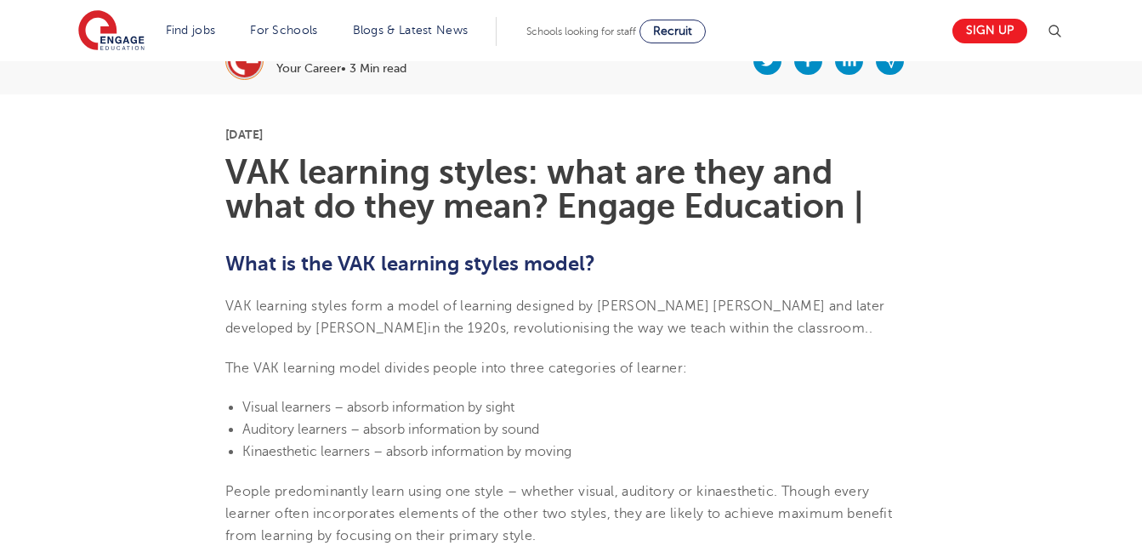
scroll to position [487, 0]
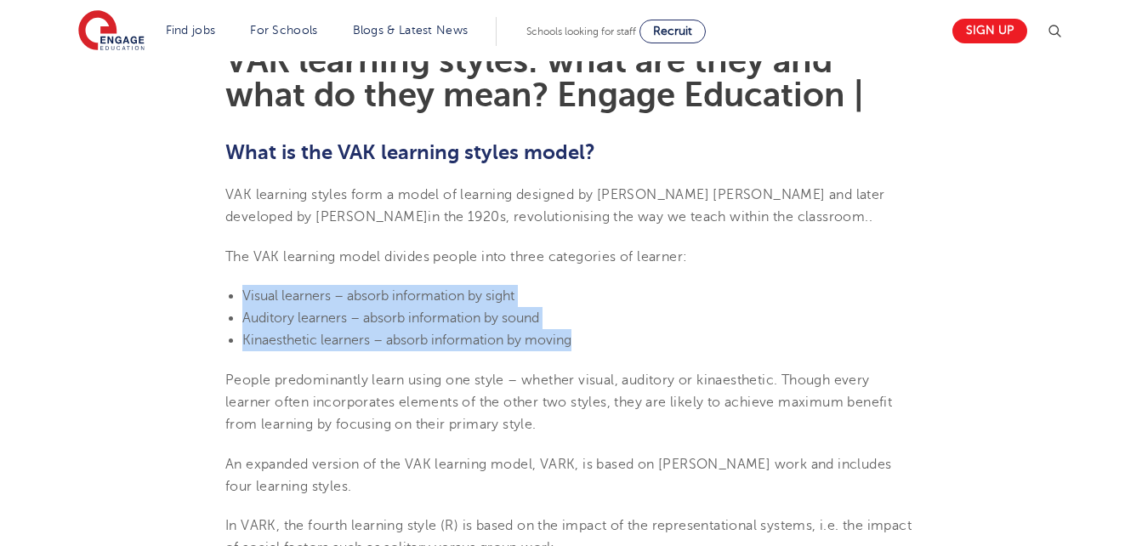
drag, startPoint x: 244, startPoint y: 296, endPoint x: 595, endPoint y: 348, distance: 354.3
click at [595, 348] on ul "Visual learners – absorb information by sight Auditory learners – absorb inform…" at bounding box center [571, 318] width 692 height 67
copy ul "Visual learners – absorb information by sight Auditory learners – absorb inform…"
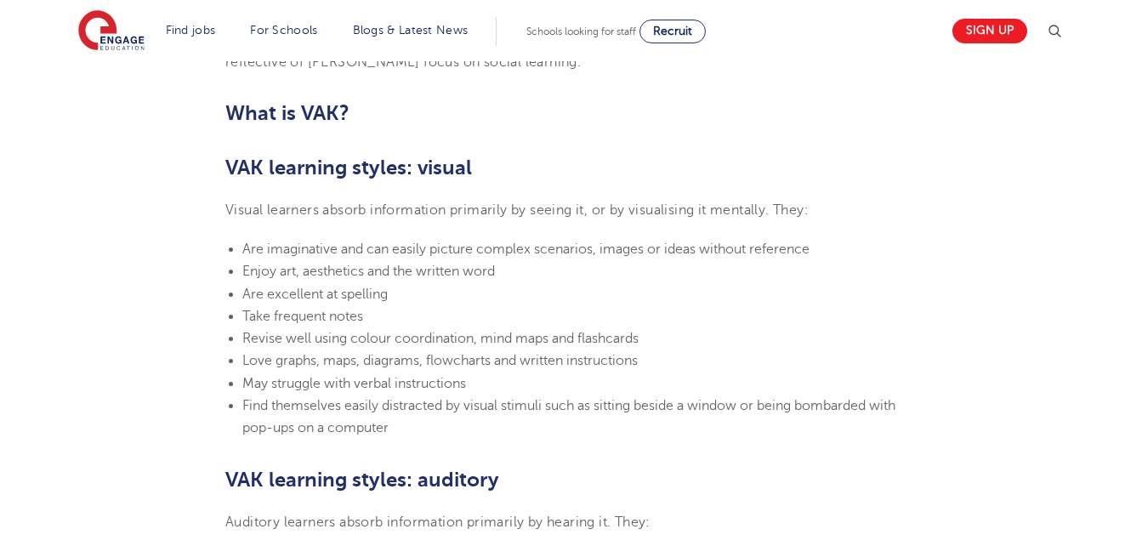
scroll to position [1082, 0]
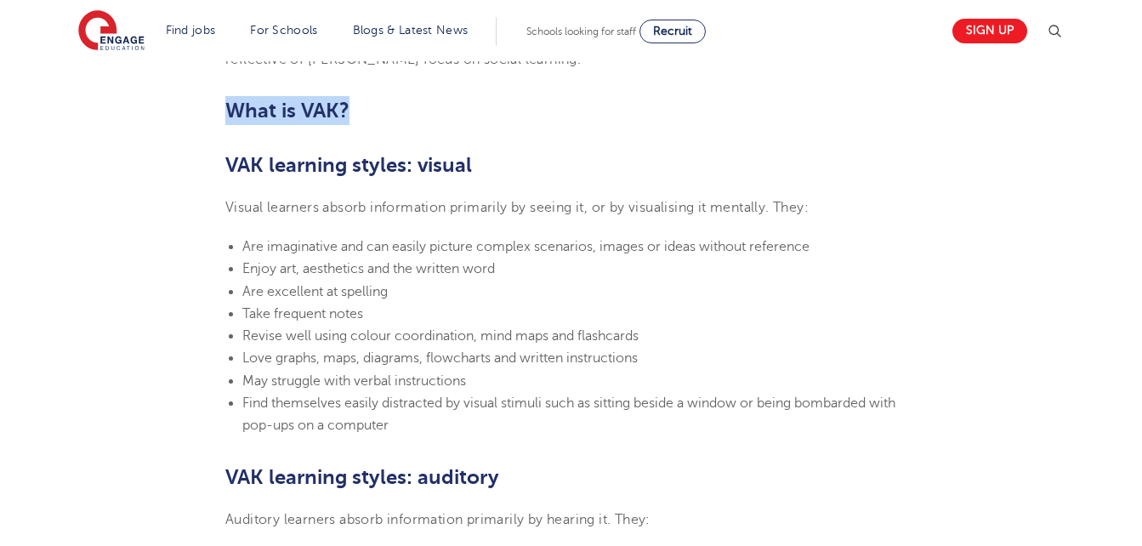
drag, startPoint x: 229, startPoint y: 109, endPoint x: 366, endPoint y: 109, distance: 137.0
click at [366, 109] on h2 "What is VAK?" at bounding box center [571, 110] width 692 height 29
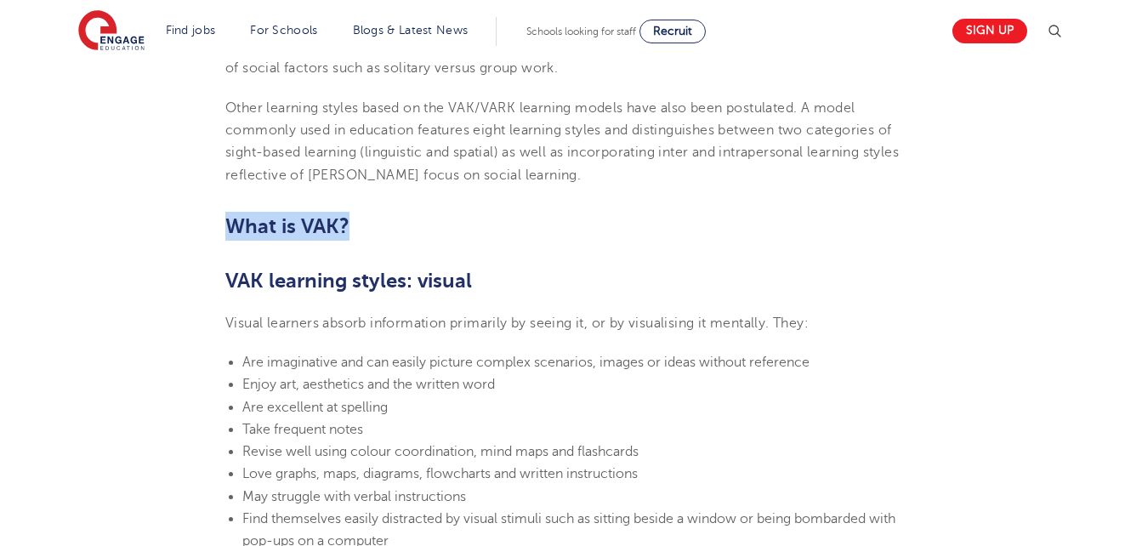
scroll to position [997, 0]
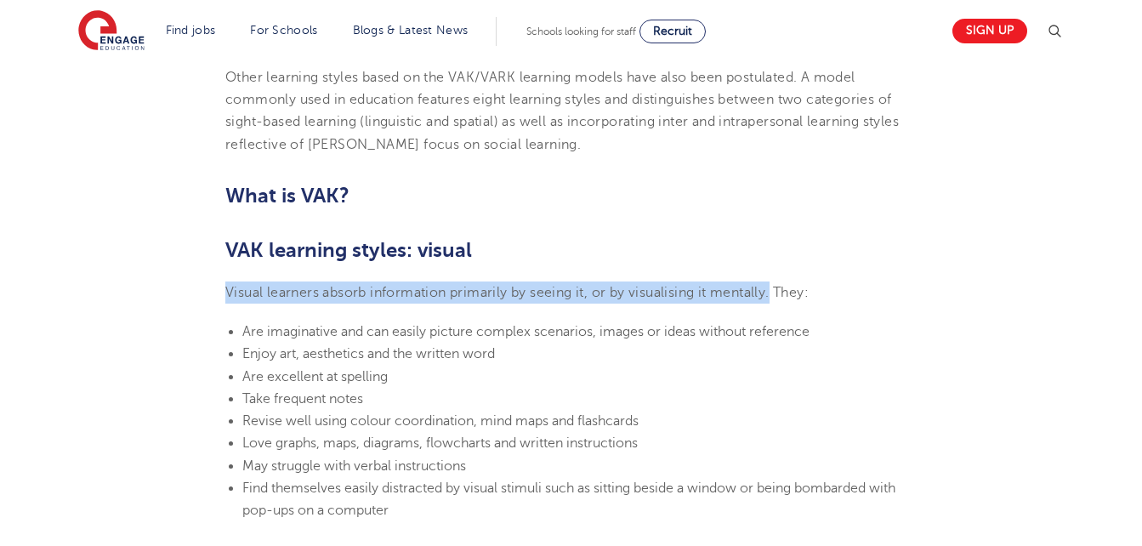
drag, startPoint x: 225, startPoint y: 290, endPoint x: 775, endPoint y: 295, distance: 549.6
click at [775, 295] on span "Visual learners absorb information primarily by seeing it, or by visualising it…" at bounding box center [517, 292] width 584 height 15
copy span "Visual learners absorb information primarily by seeing it, or by visualising it…"
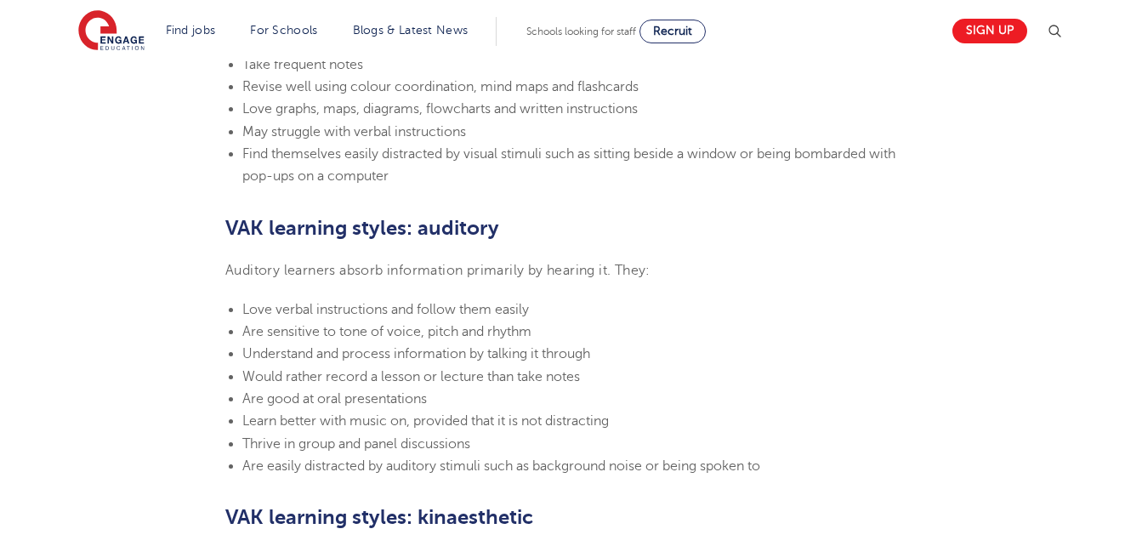
scroll to position [1337, 0]
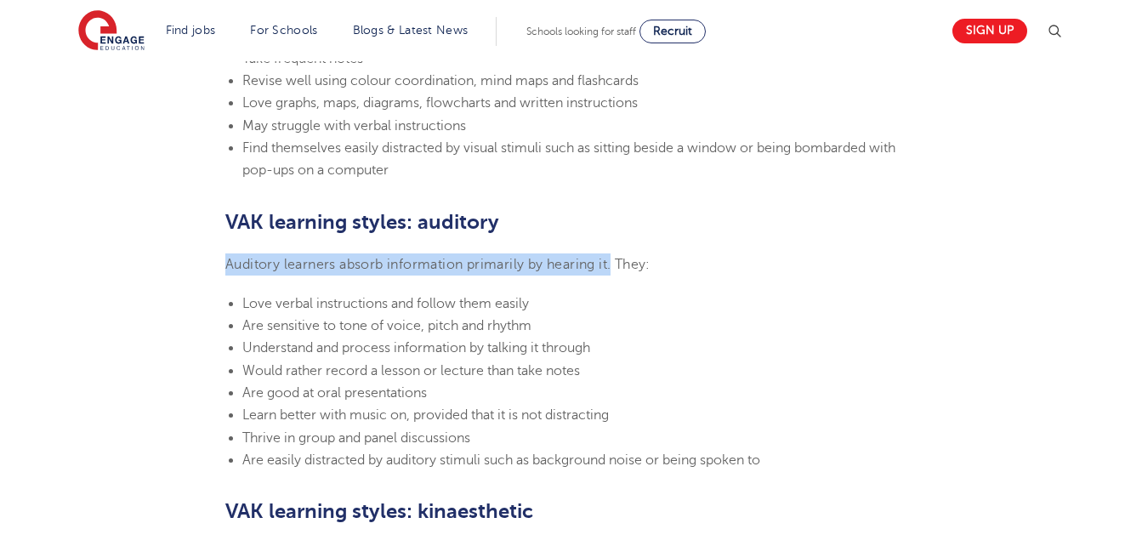
drag, startPoint x: 227, startPoint y: 265, endPoint x: 614, endPoint y: 271, distance: 387.1
click at [614, 271] on span "Auditory learners absorb information primarily by hearing it. They:" at bounding box center [437, 264] width 425 height 15
copy span "Auditory learners absorb information primarily by hearing it."
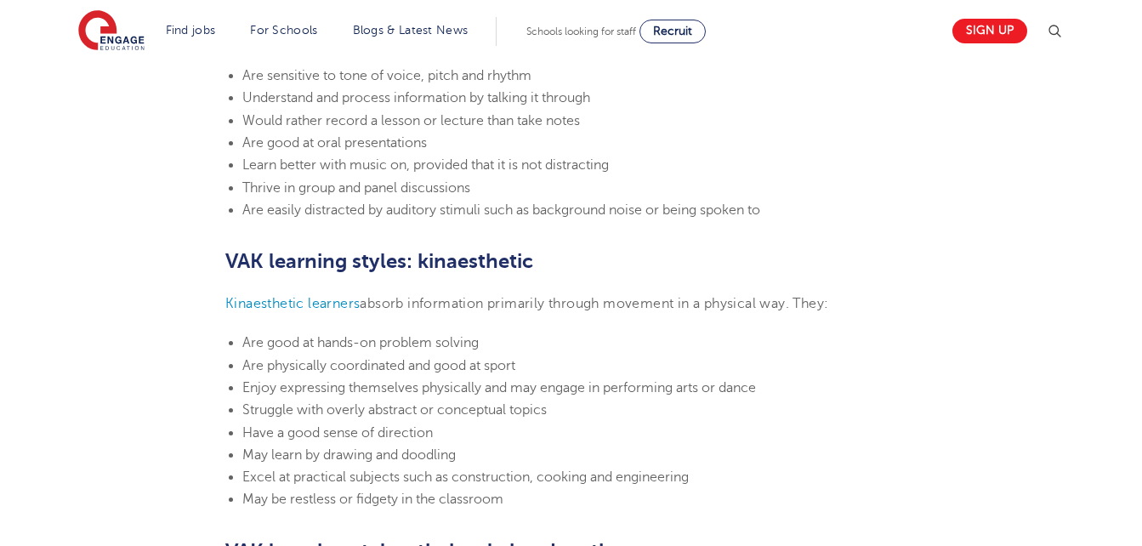
scroll to position [1592, 0]
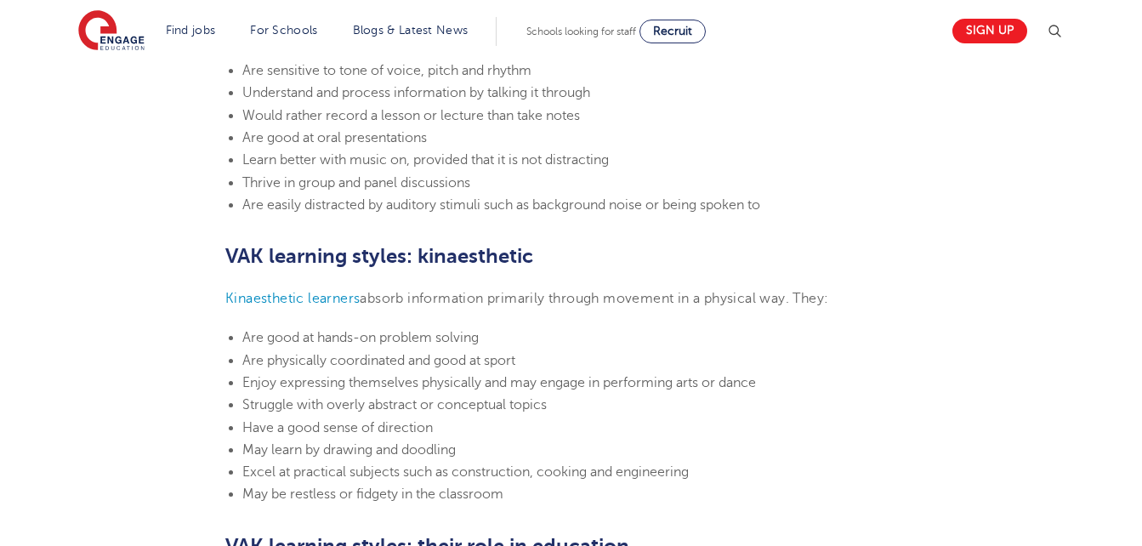
click at [281, 312] on section "[DATE] VAK learning styles: what are they and what do they mean? Engage Educati…" at bounding box center [571, 67] width 1032 height 2381
click at [228, 293] on span "Kinaesthetic learners" at bounding box center [292, 298] width 134 height 15
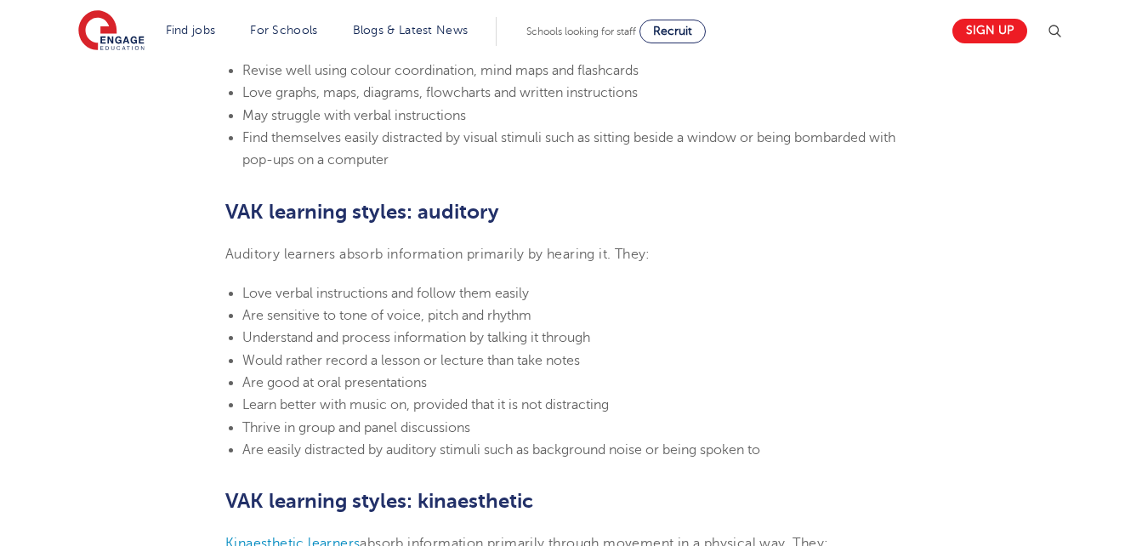
scroll to position [1337, 0]
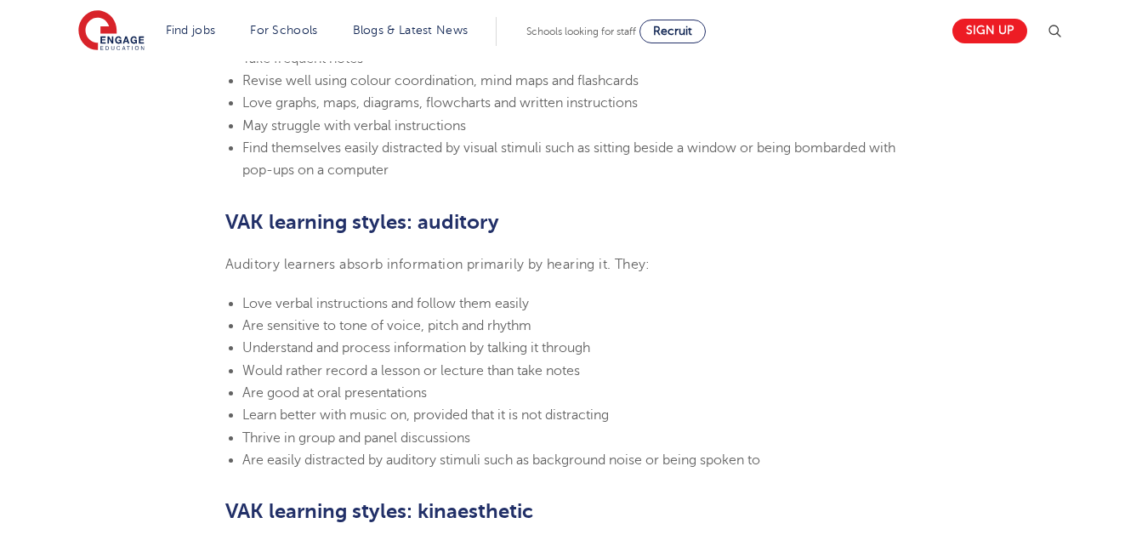
click at [265, 263] on span "Auditory learners absorb information primarily by hearing it. They:" at bounding box center [437, 264] width 425 height 15
click at [245, 267] on span "Auditory learners absorb information primarily by hearing it. They:" at bounding box center [437, 264] width 425 height 15
click at [244, 267] on span "Auditory learners absorb information primarily by hearing it. They:" at bounding box center [437, 264] width 425 height 15
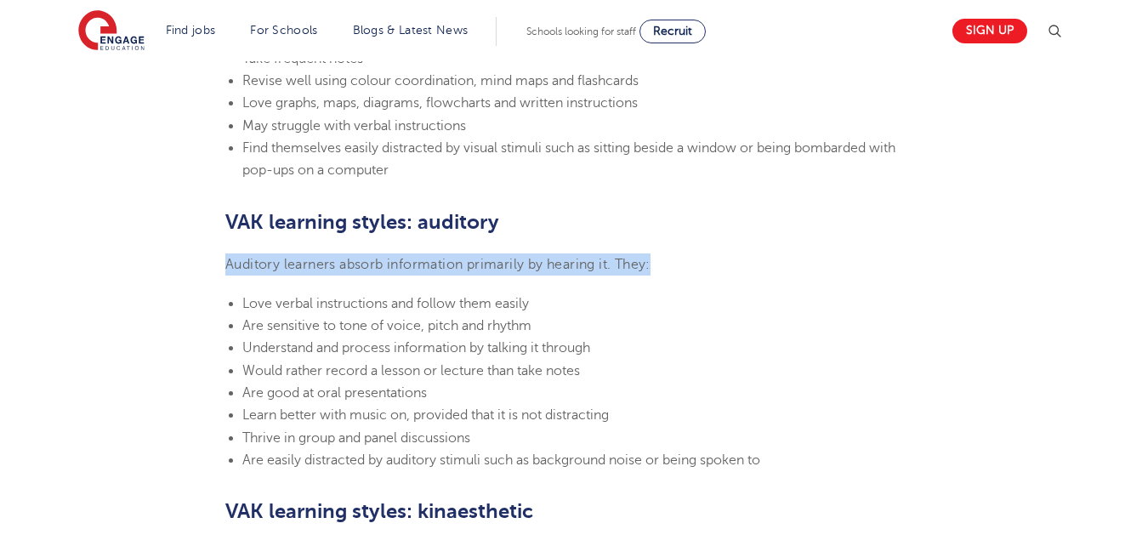
click at [244, 267] on span "Auditory learners absorb information primarily by hearing it. They:" at bounding box center [437, 264] width 425 height 15
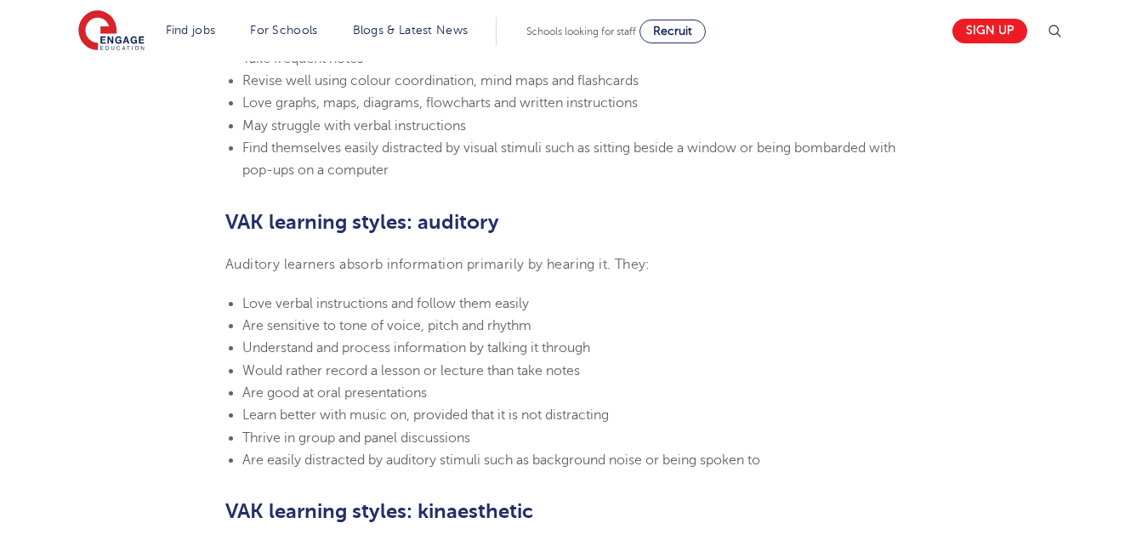
click at [244, 267] on span "Auditory learners absorb information primarily by hearing it. They:" at bounding box center [437, 264] width 425 height 15
click at [236, 268] on span "Auditory learners absorb information primarily by hearing it. They:" at bounding box center [437, 264] width 425 height 15
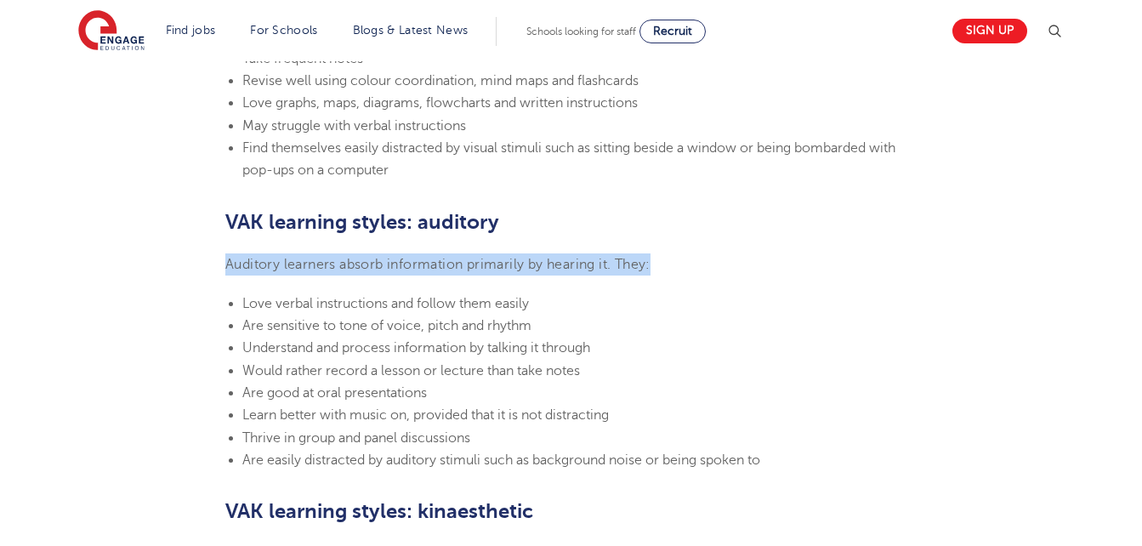
click at [236, 268] on span "Auditory learners absorb information primarily by hearing it. They:" at bounding box center [437, 264] width 425 height 15
drag, startPoint x: 236, startPoint y: 268, endPoint x: 263, endPoint y: 268, distance: 27.2
click at [263, 268] on span "Auditory learners absorb information primarily by hearing it. They:" at bounding box center [437, 264] width 425 height 15
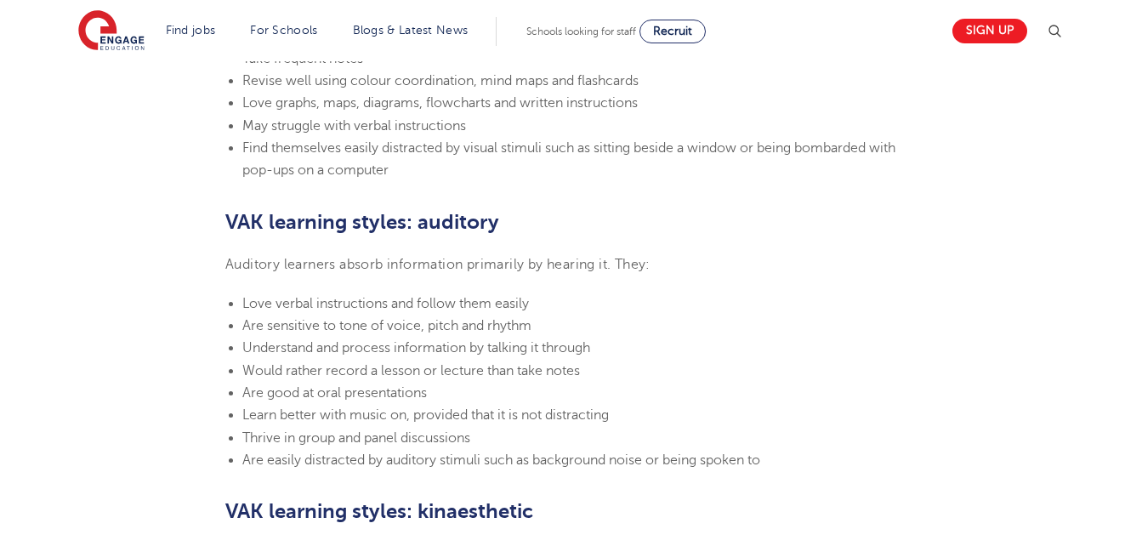
click at [454, 223] on b "VAK learning styles: auditory" at bounding box center [362, 222] width 274 height 24
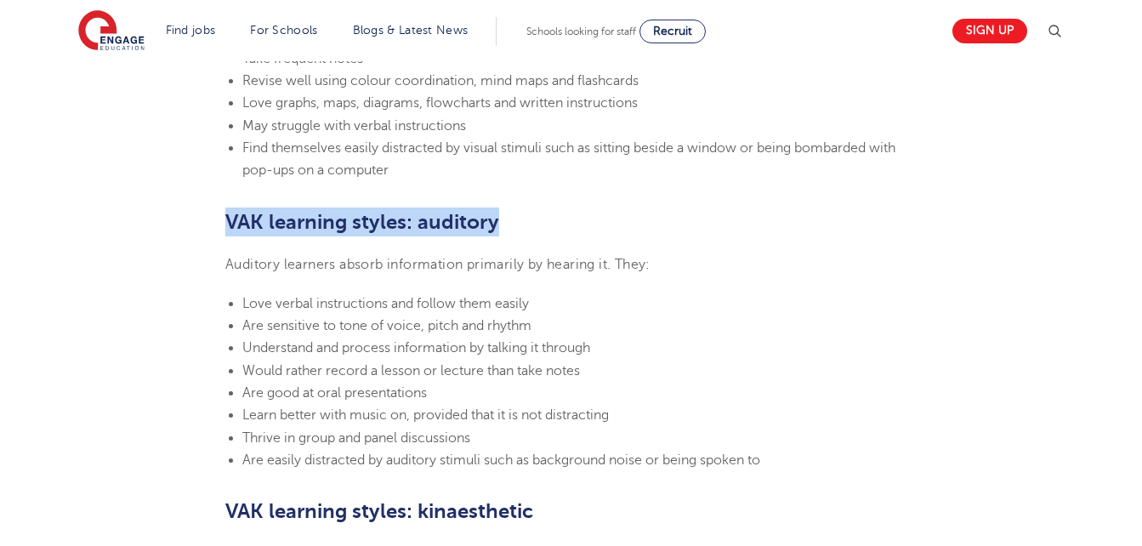
click at [454, 223] on b "VAK learning styles: auditory" at bounding box center [362, 222] width 274 height 24
click at [472, 229] on b "VAK learning styles: auditory" at bounding box center [362, 222] width 274 height 24
click at [232, 231] on b "VAK learning styles: auditory" at bounding box center [362, 222] width 274 height 24
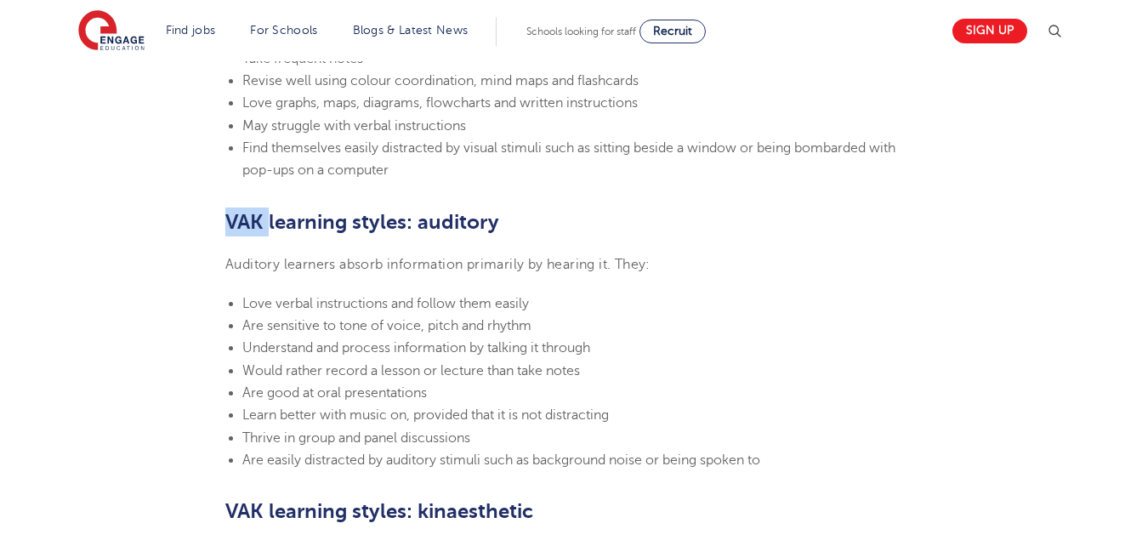
click at [232, 231] on b "VAK learning styles: auditory" at bounding box center [362, 222] width 274 height 24
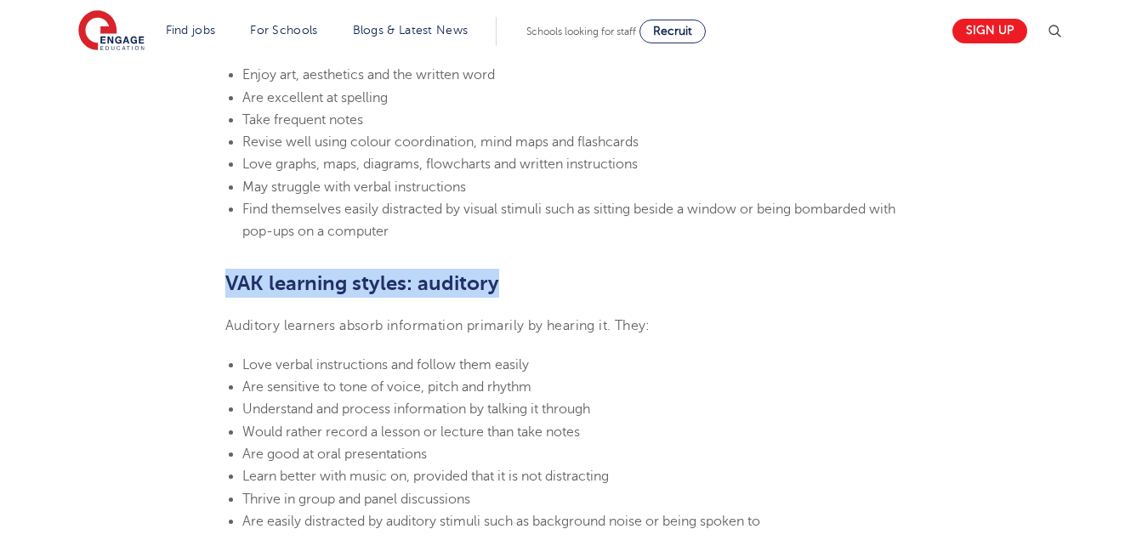
scroll to position [1252, 0]
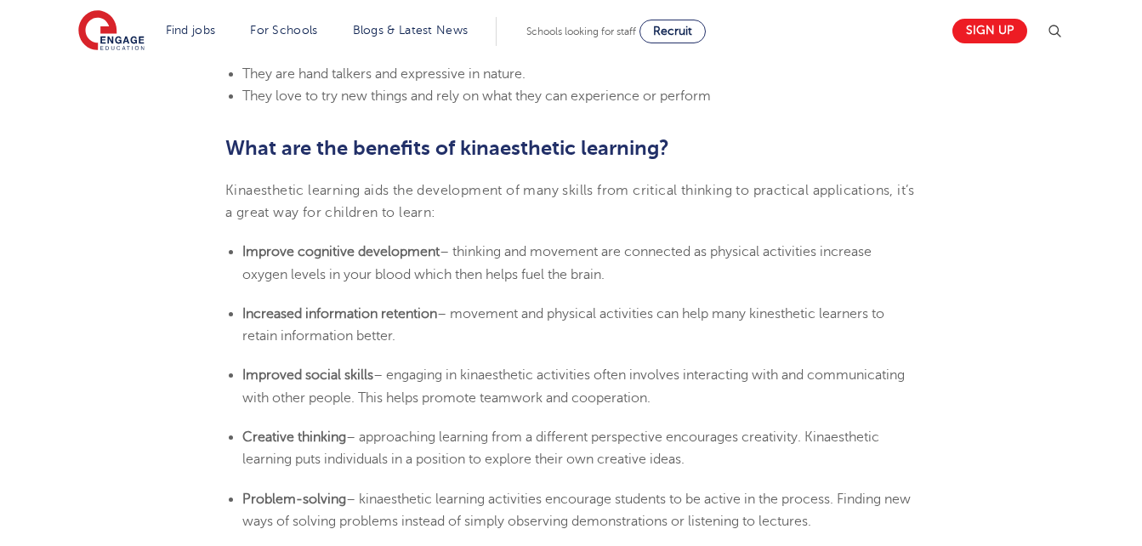
scroll to position [1361, 0]
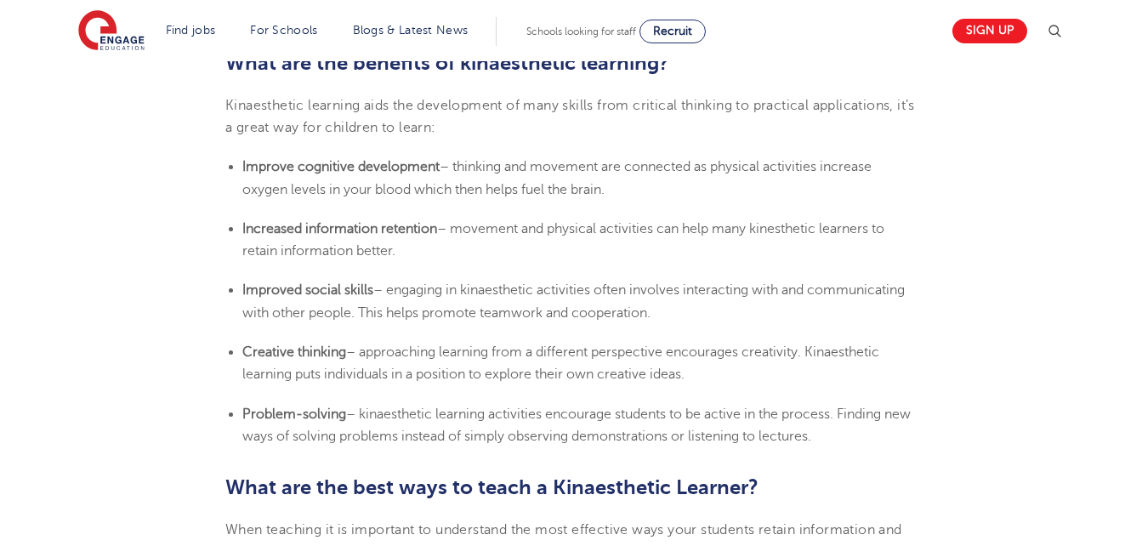
drag, startPoint x: 243, startPoint y: 167, endPoint x: 447, endPoint y: 172, distance: 203.4
click at [447, 172] on li "Improve cognitive development – thinking and movement are connected as physical…" at bounding box center [579, 178] width 675 height 45
copy b "Improve cognitive development"
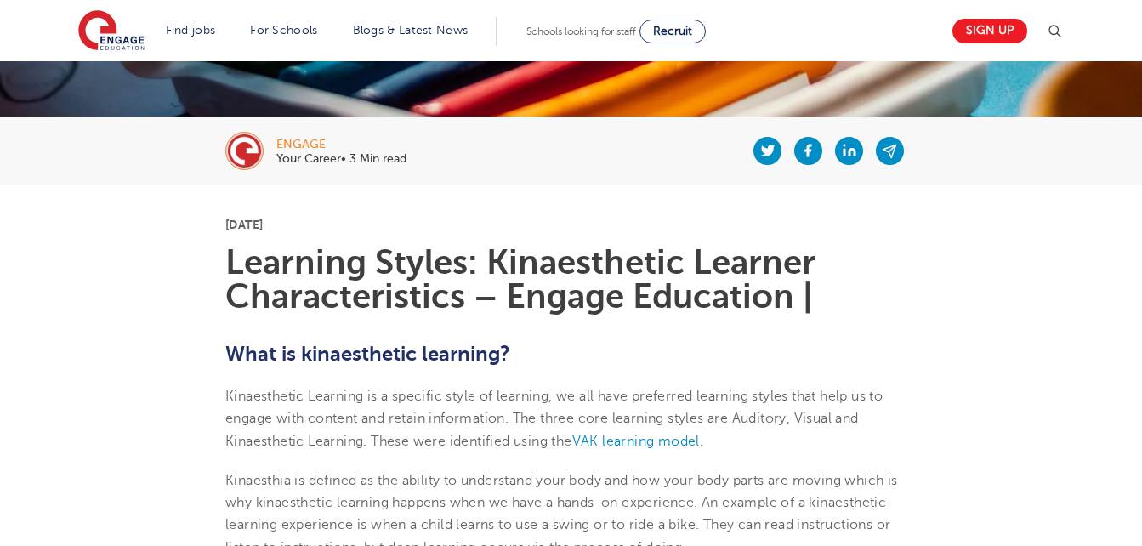
scroll to position [255, 0]
